Goal: Task Accomplishment & Management: Manage account settings

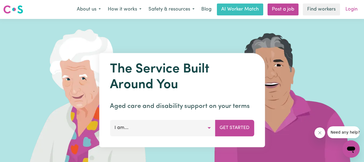
click at [352, 10] on link "Login" at bounding box center [351, 10] width 19 height 12
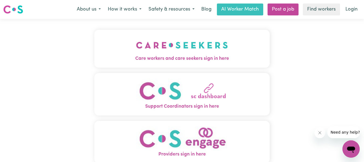
click at [190, 55] on span "Care workers and care seekers sign in here" at bounding box center [182, 58] width 176 height 7
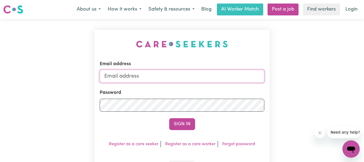
click at [162, 76] on input "Email address" at bounding box center [182, 76] width 165 height 13
type input "[EMAIL_ADDRESS][DOMAIN_NAME]"
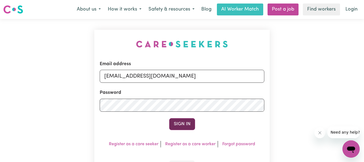
click at [184, 124] on button "Sign In" at bounding box center [182, 124] width 26 height 12
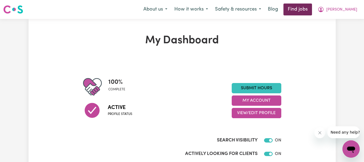
click at [311, 9] on link "Find jobs" at bounding box center [298, 10] width 29 height 12
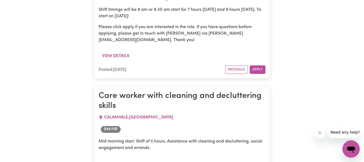
scroll to position [4047, 0]
